Goal: Task Accomplishment & Management: Manage account settings

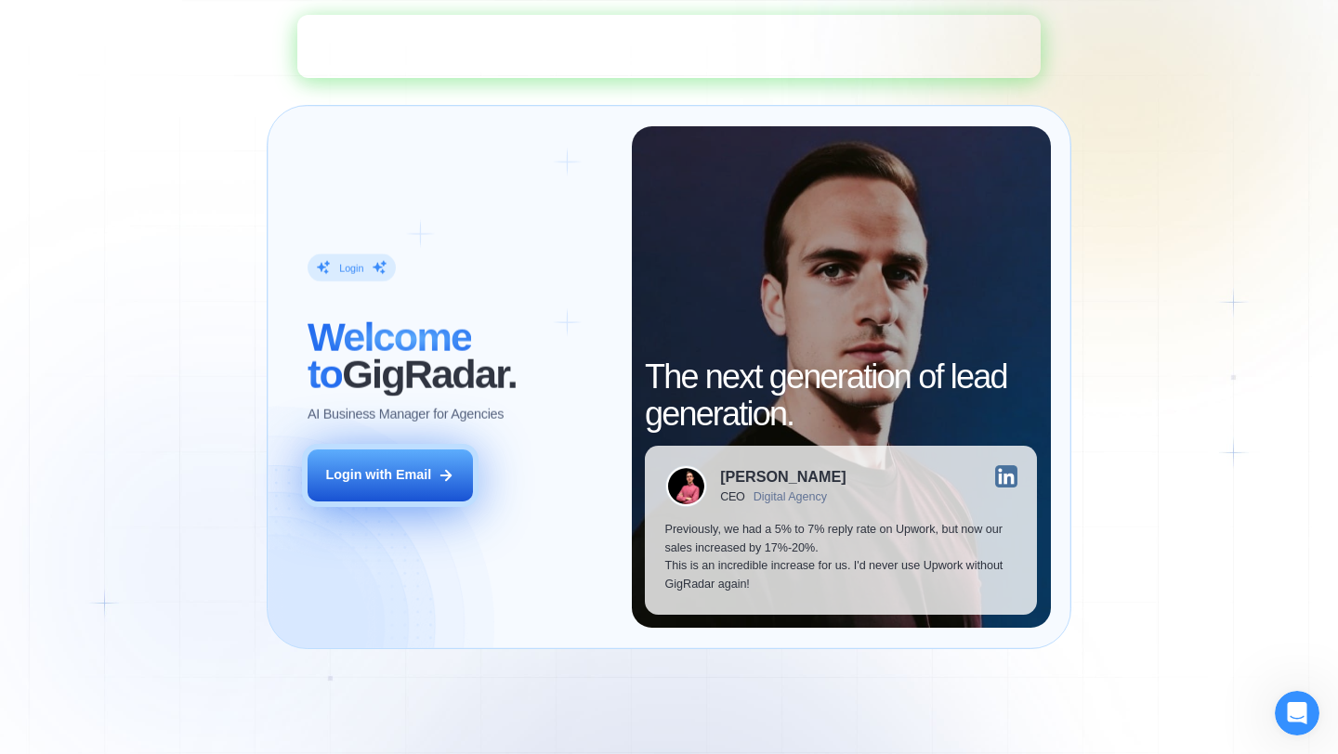
click at [399, 483] on div "Login with Email" at bounding box center [378, 475] width 106 height 19
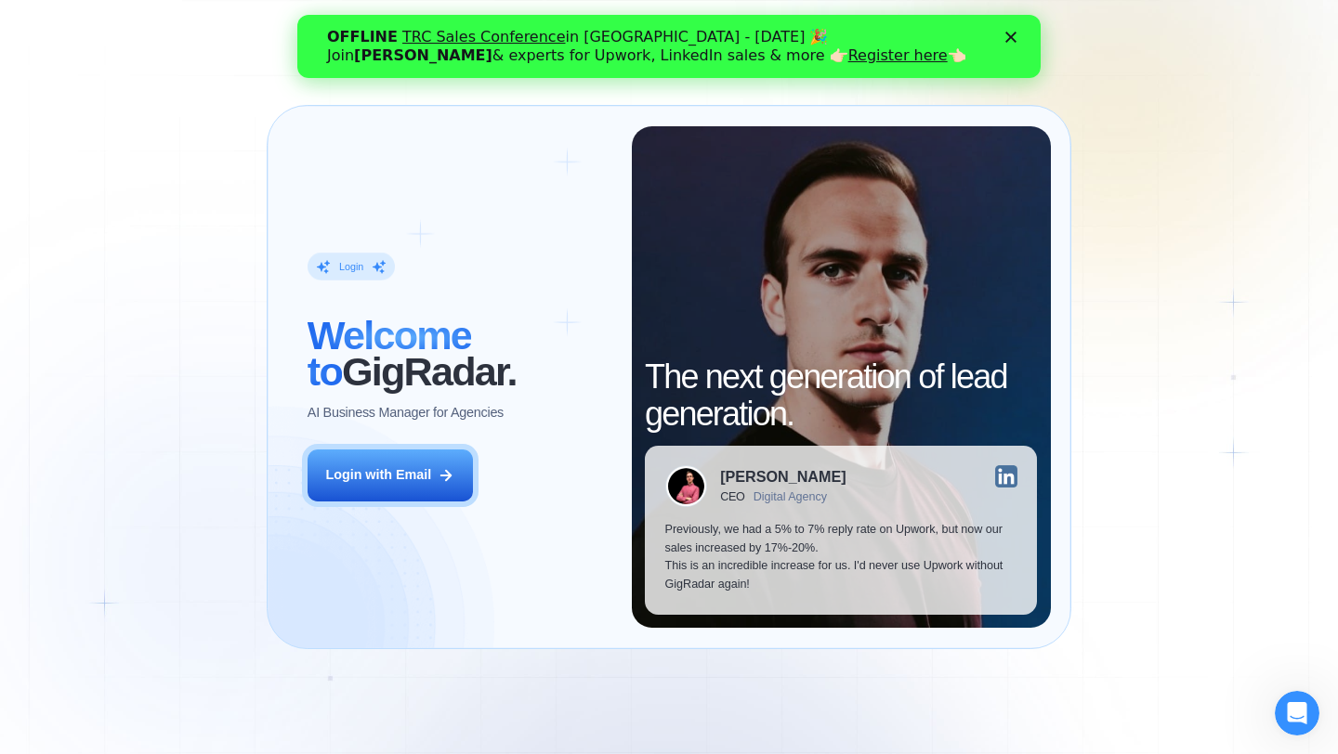
click at [475, 35] on link "TRC Sales Conference" at bounding box center [483, 37] width 163 height 18
click at [848, 56] on link "Register here" at bounding box center [897, 55] width 99 height 18
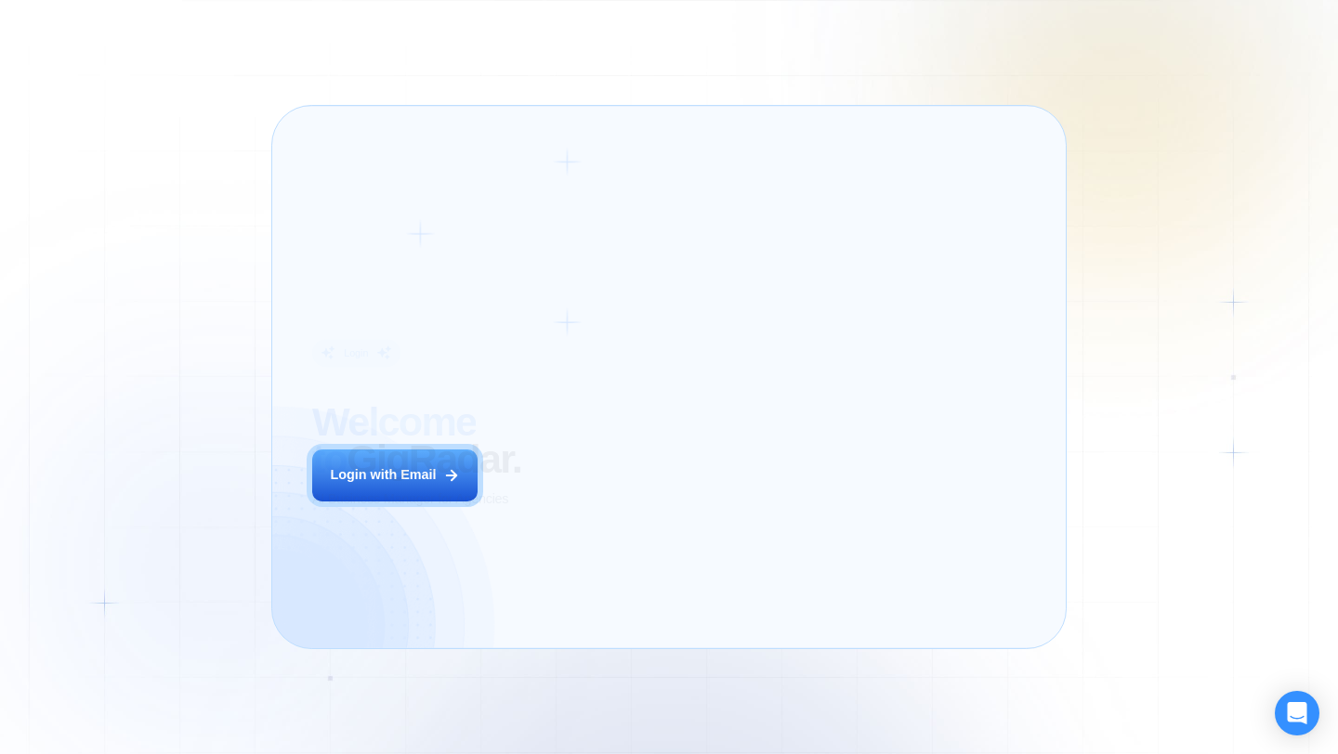
click at [591, 500] on div "Login ‍ Welcome to GigRadar. AI Business Manager for Agencies Login with Email" at bounding box center [462, 377] width 340 height 502
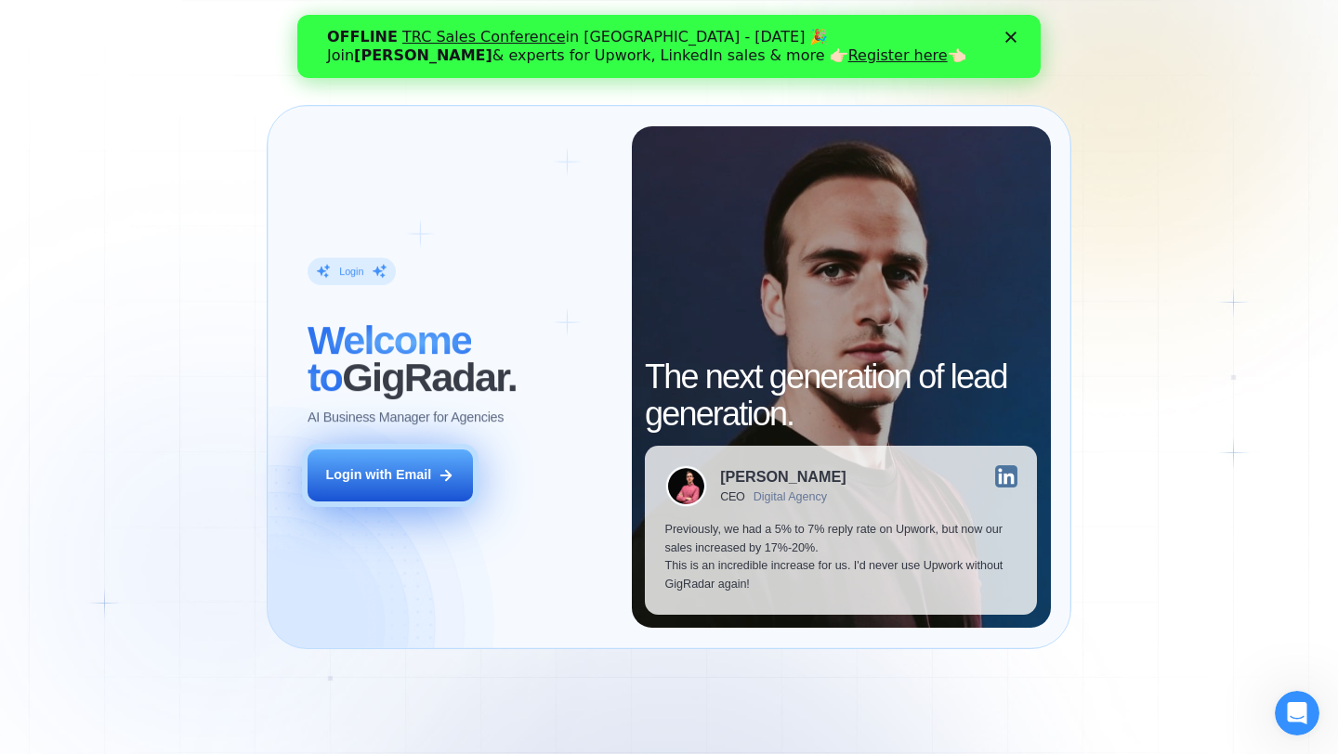
click at [440, 487] on button "Login with Email" at bounding box center [389, 476] width 165 height 52
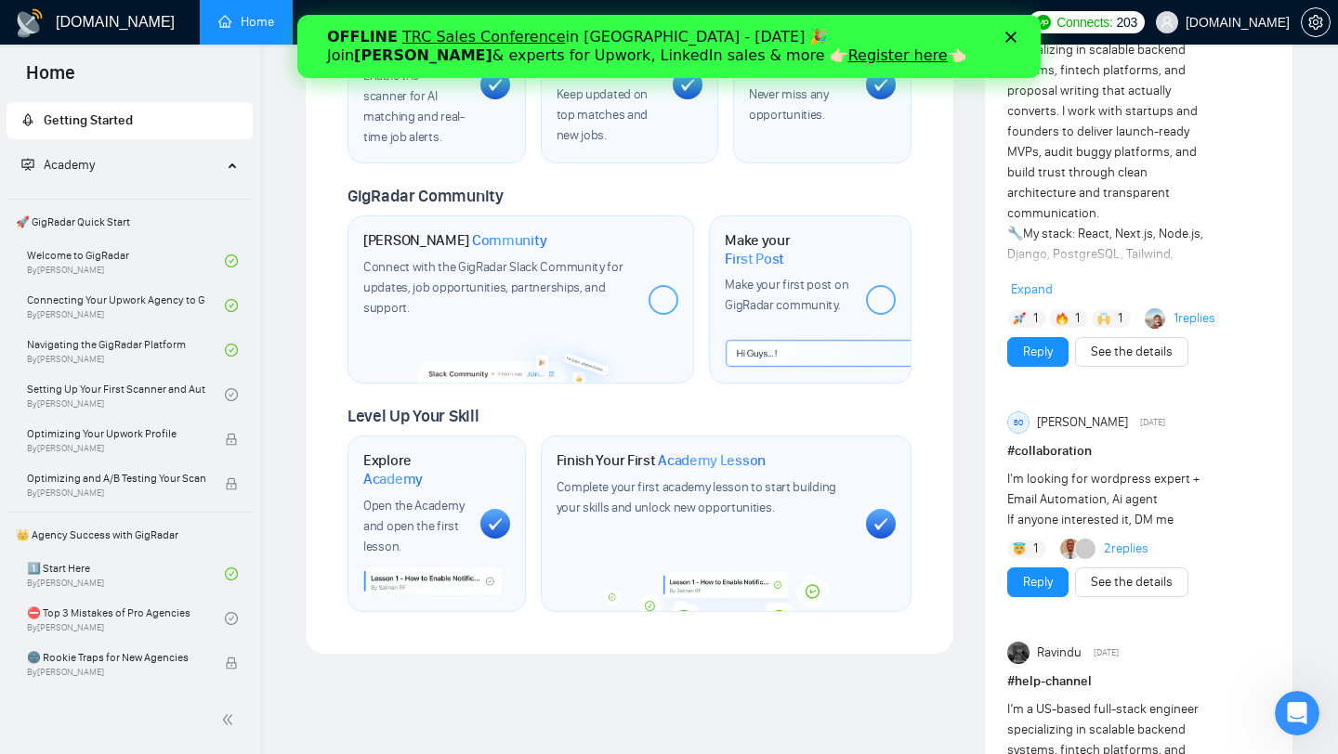
scroll to position [801, 0]
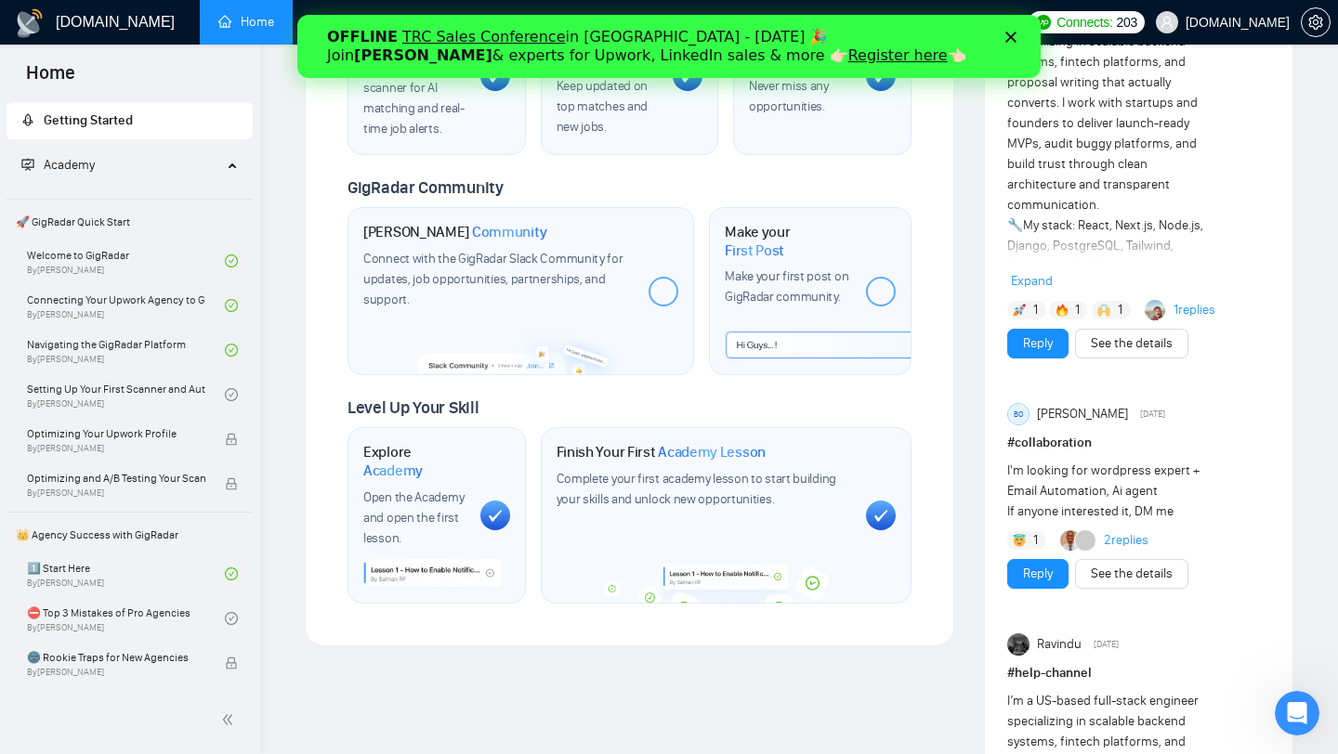
click at [218, 163] on div "Academy" at bounding box center [130, 165] width 247 height 37
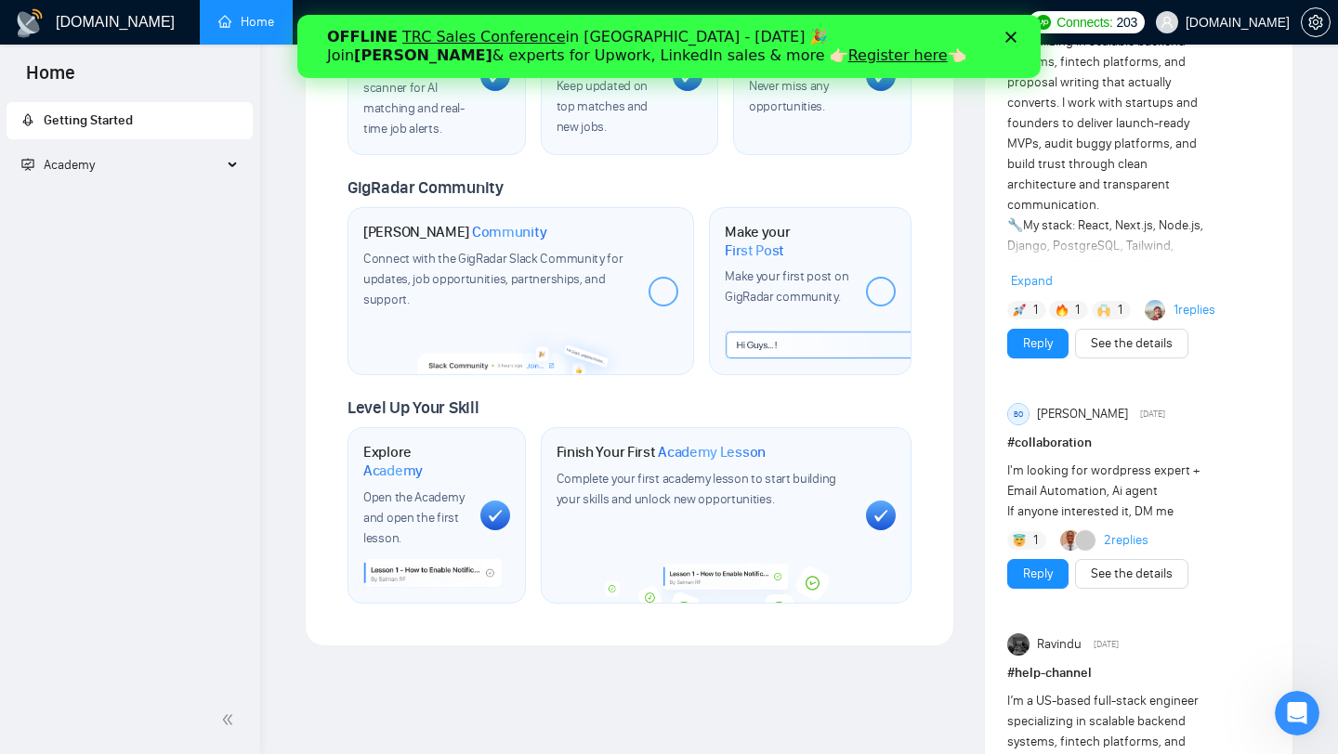
click at [150, 168] on span "Academy" at bounding box center [121, 165] width 201 height 37
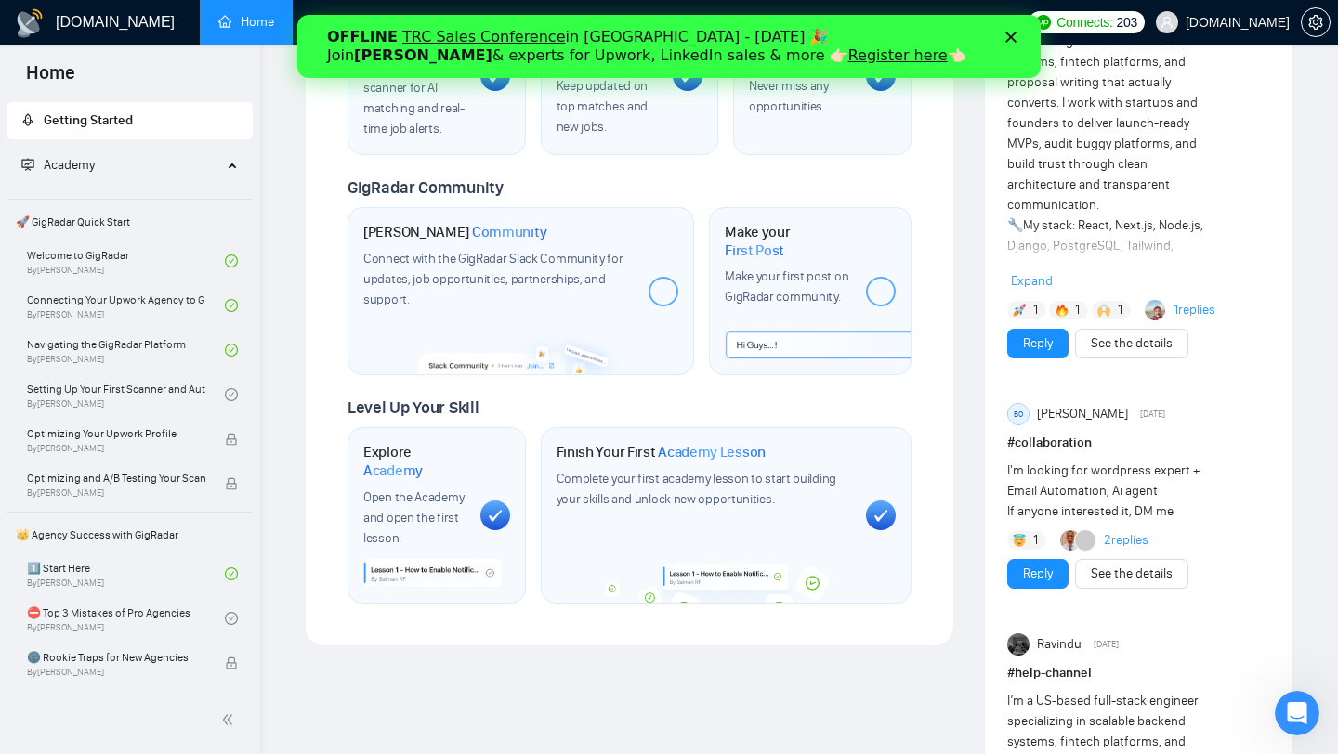
click at [157, 175] on span "Academy" at bounding box center [121, 165] width 201 height 37
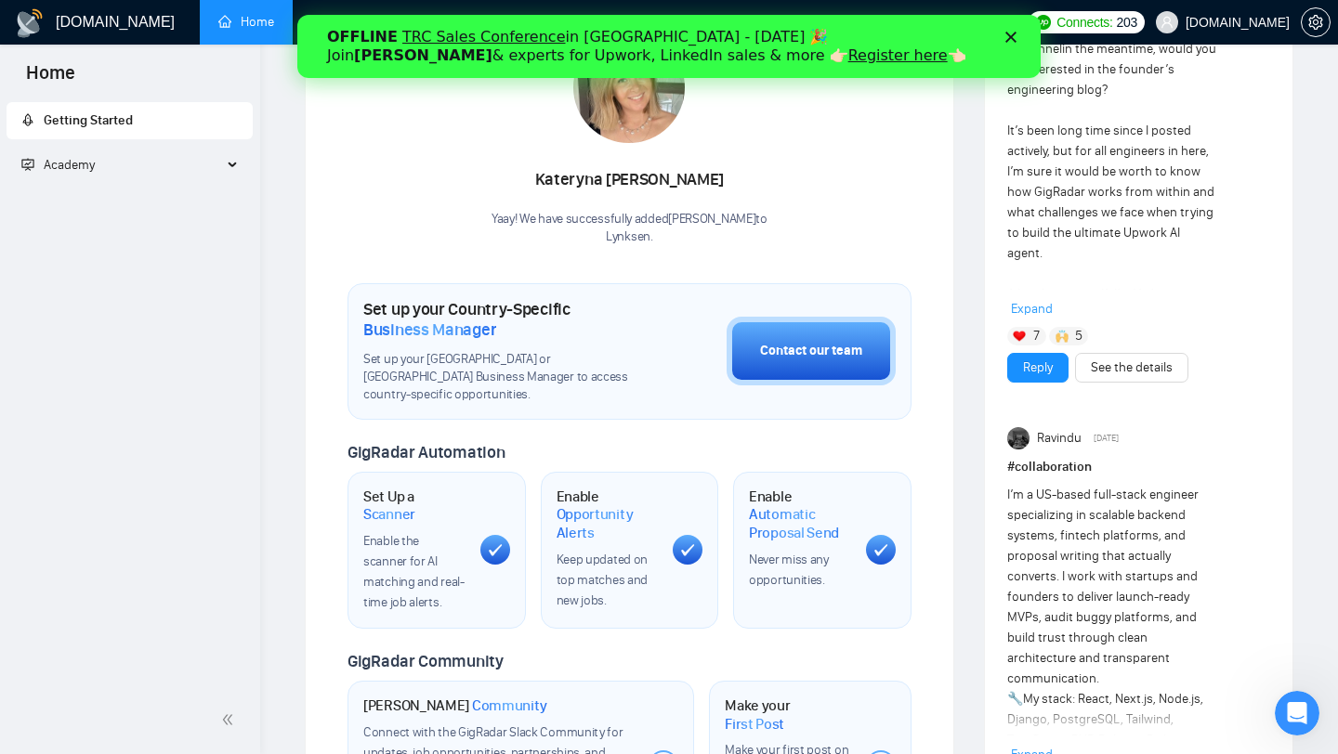
scroll to position [283, 0]
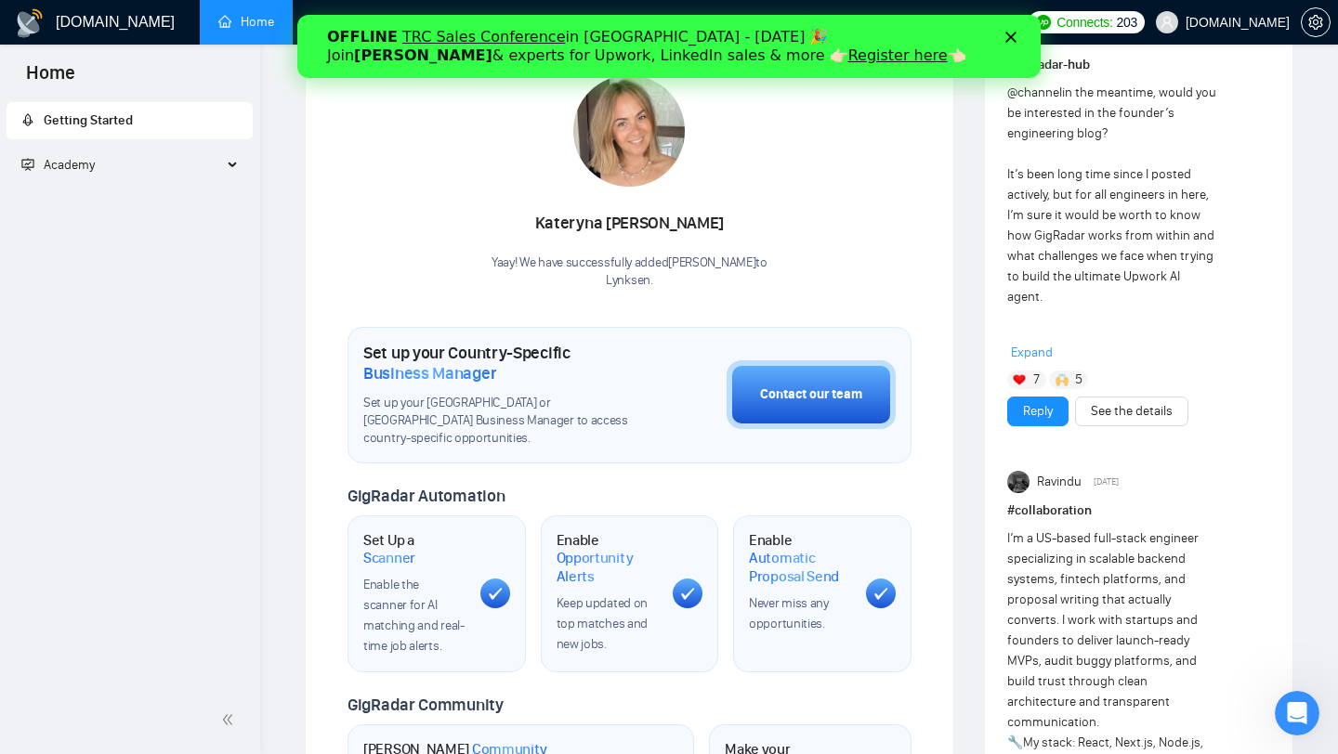
click at [1016, 34] on div "Закрити" at bounding box center [1014, 37] width 19 height 11
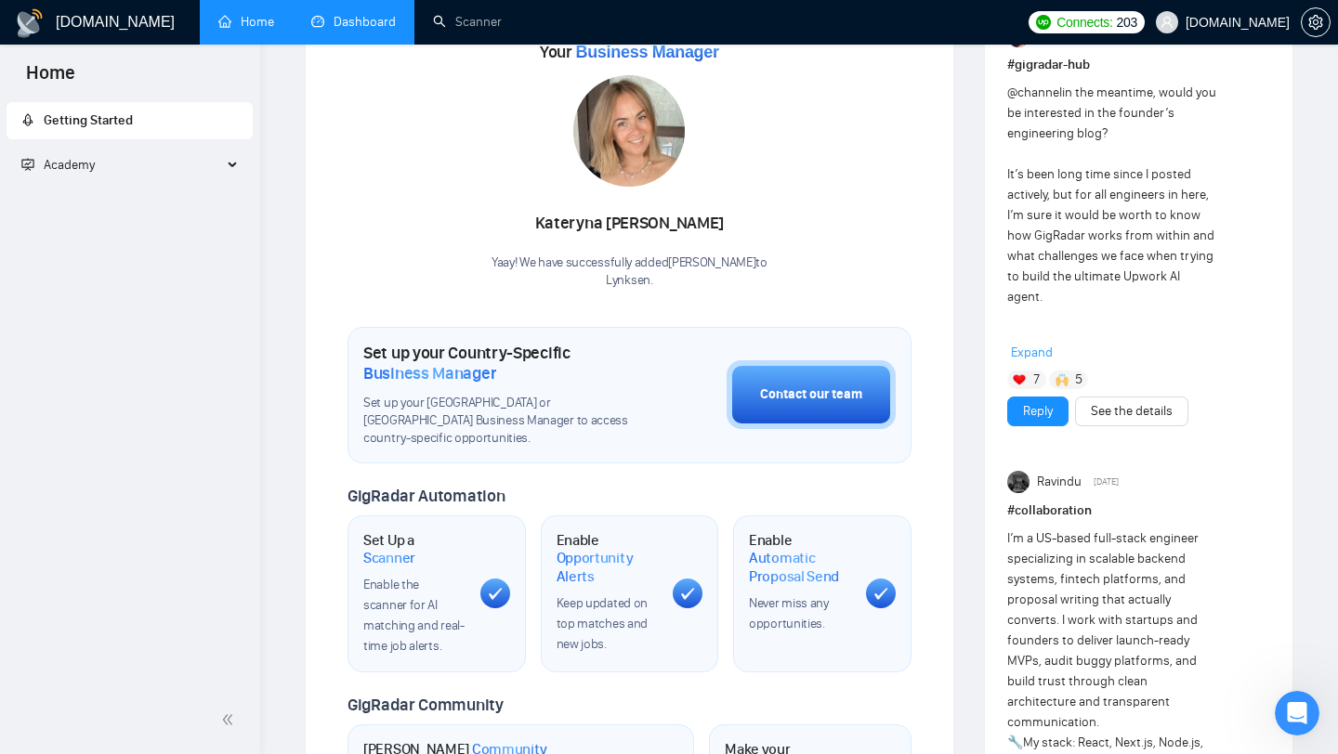
click at [362, 30] on link "Dashboard" at bounding box center [353, 22] width 85 height 16
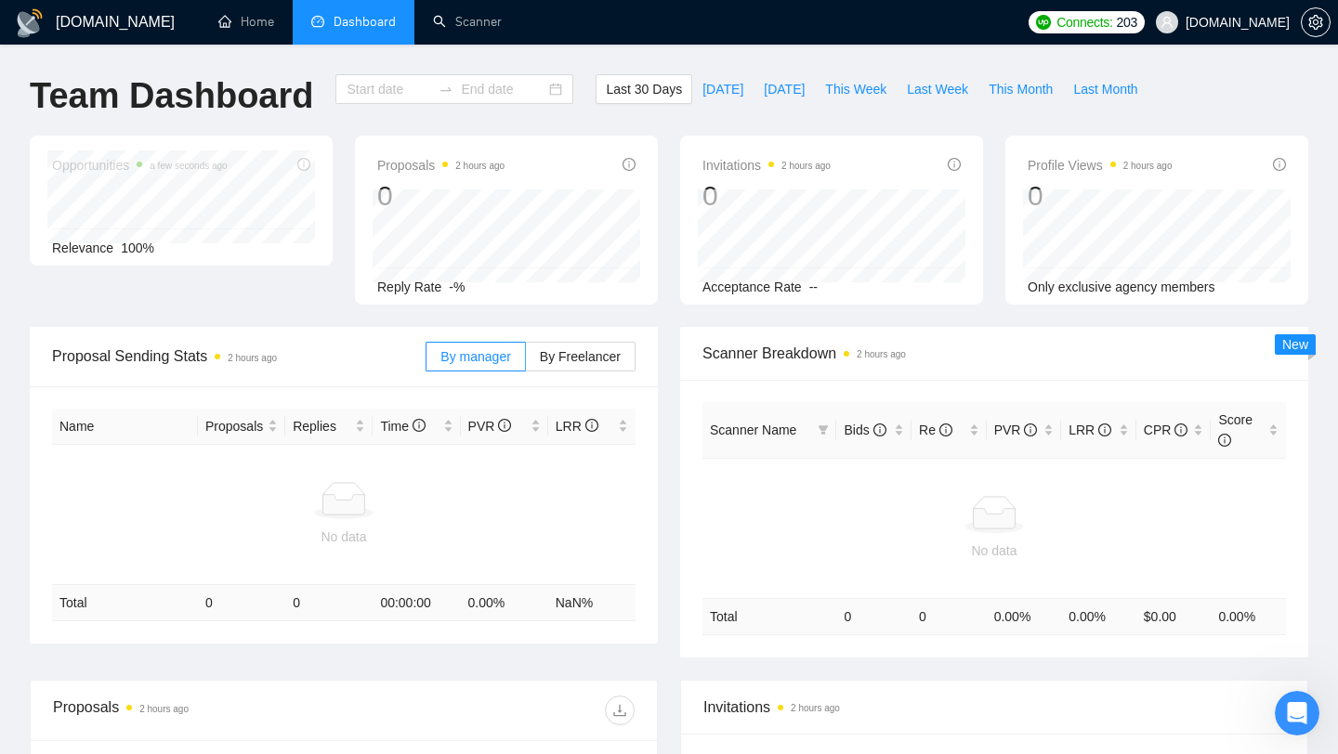
type input "[DATE]"
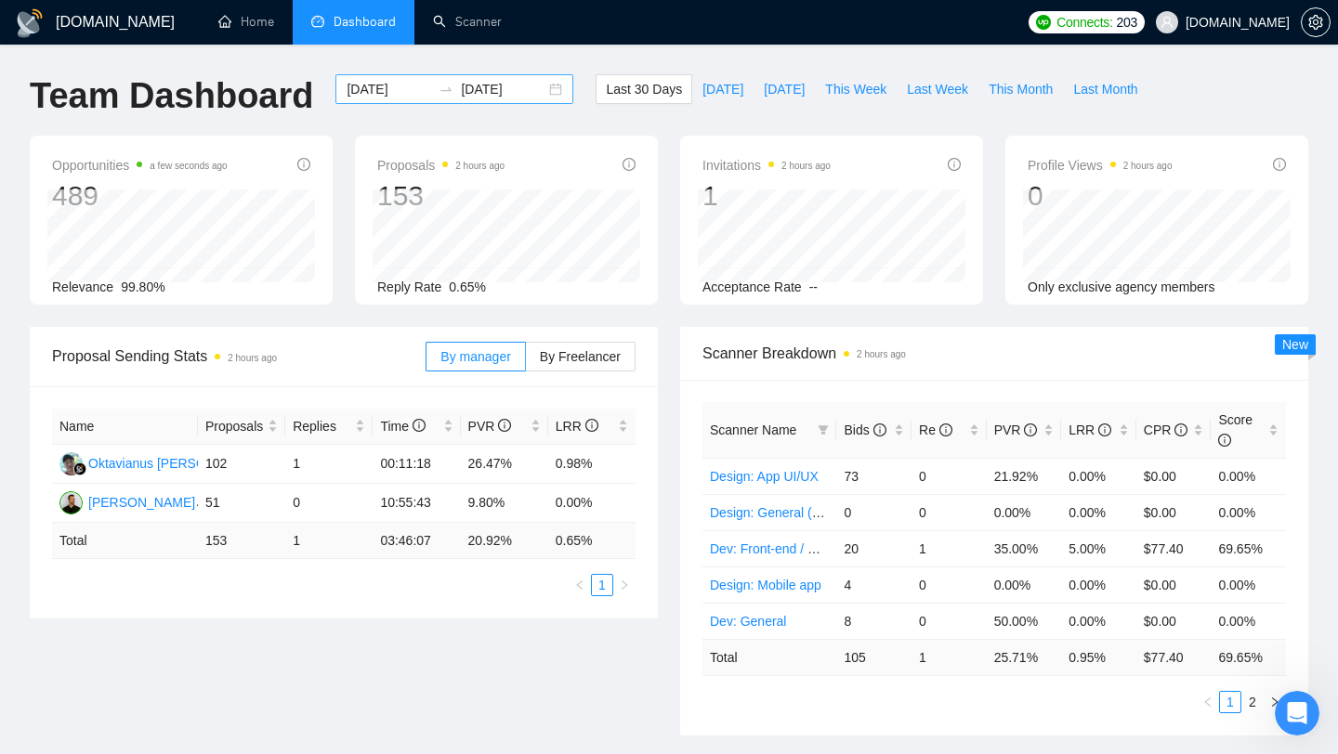
click at [478, 93] on input "[DATE]" at bounding box center [503, 89] width 85 height 20
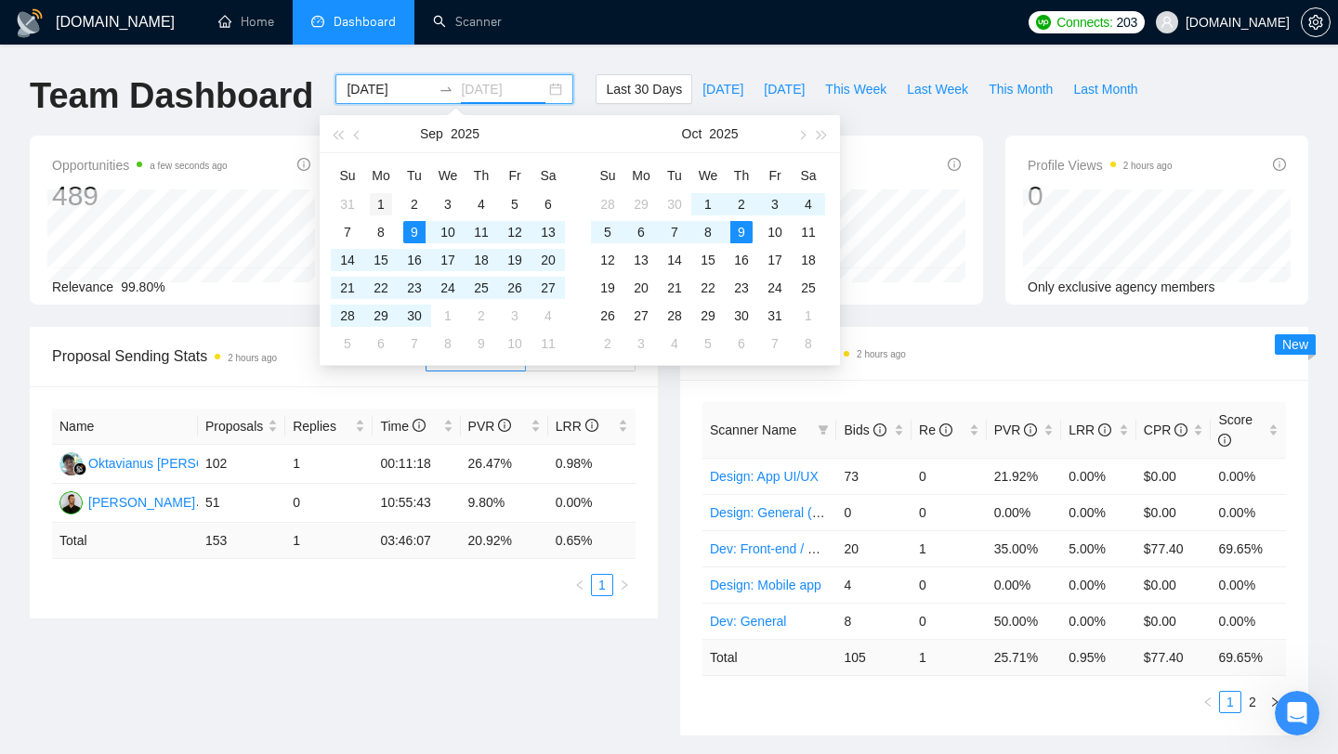
type input "[DATE]"
click at [382, 205] on div "1" at bounding box center [381, 204] width 22 height 22
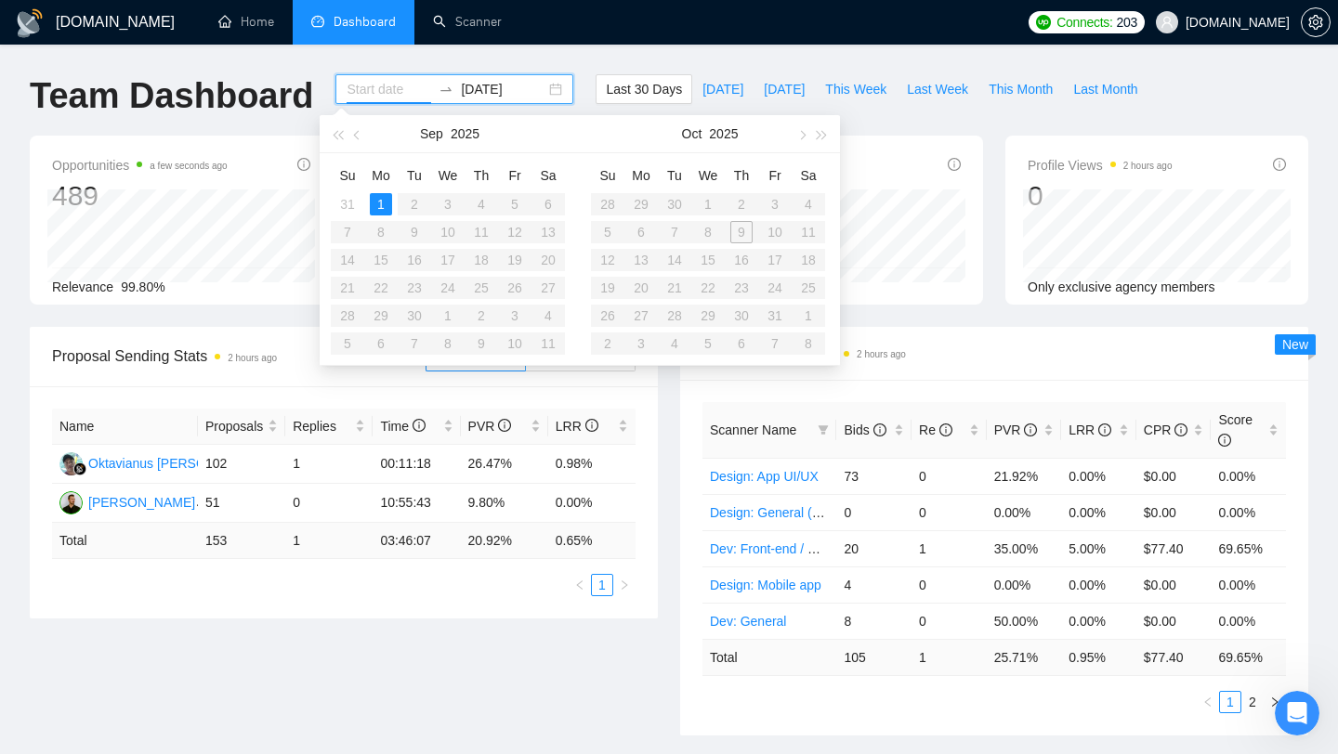
click at [500, 92] on input "[DATE]" at bounding box center [503, 89] width 85 height 20
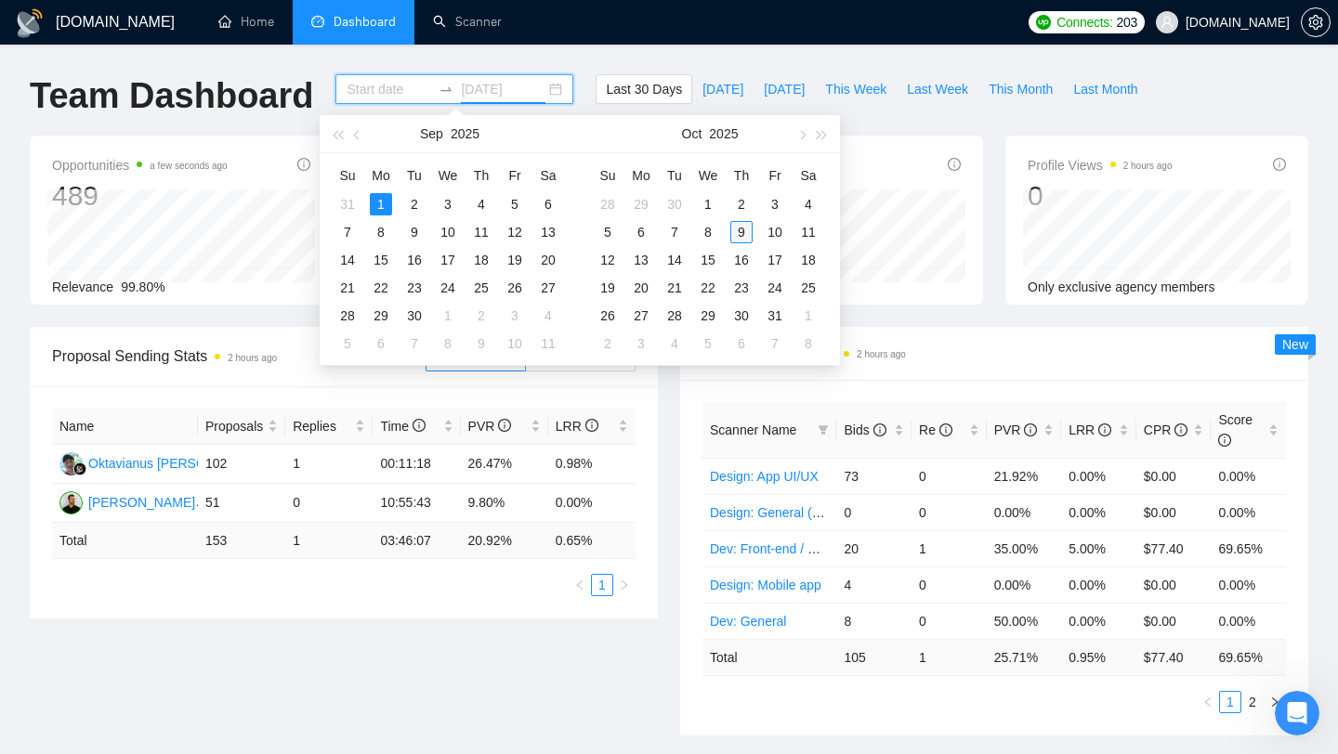
type input "[DATE]"
click at [739, 229] on div "9" at bounding box center [741, 232] width 22 height 22
type input "[DATE]"
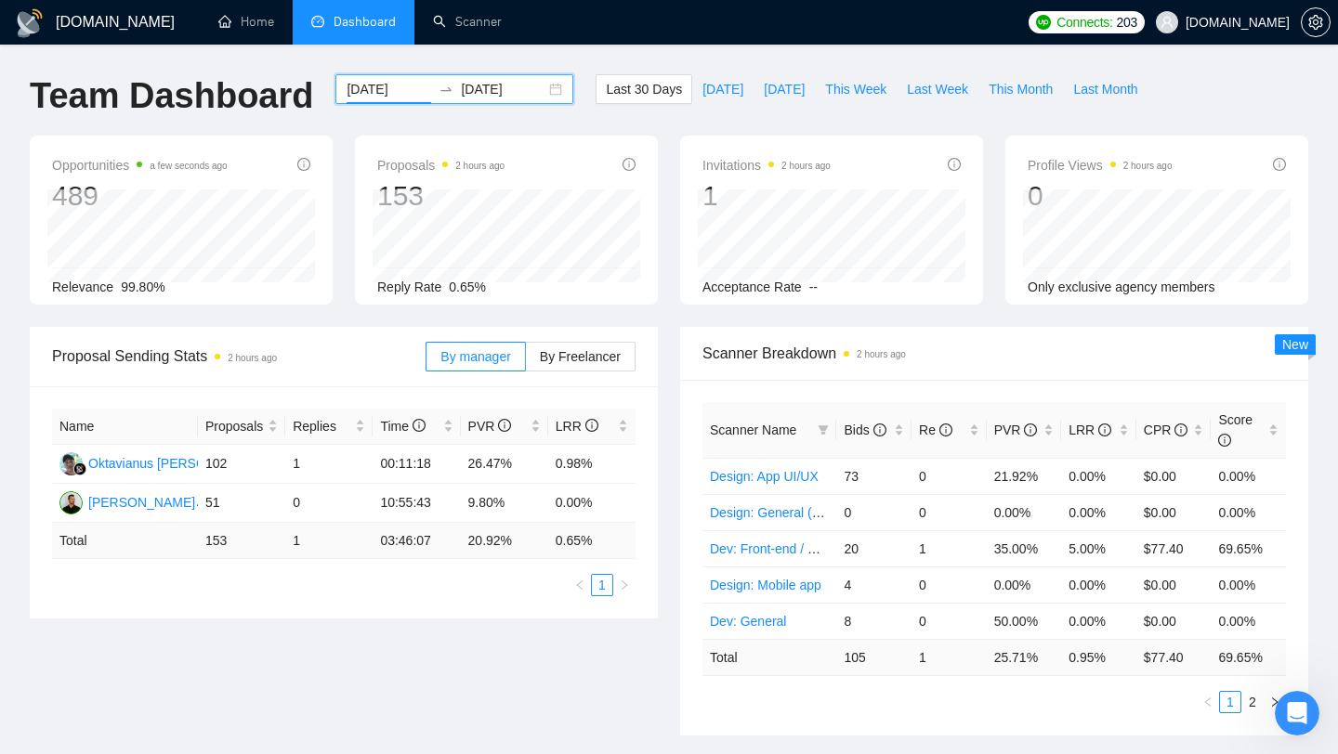
click at [919, 327] on div "Scanner Breakdown 2 hours ago" at bounding box center [993, 353] width 583 height 53
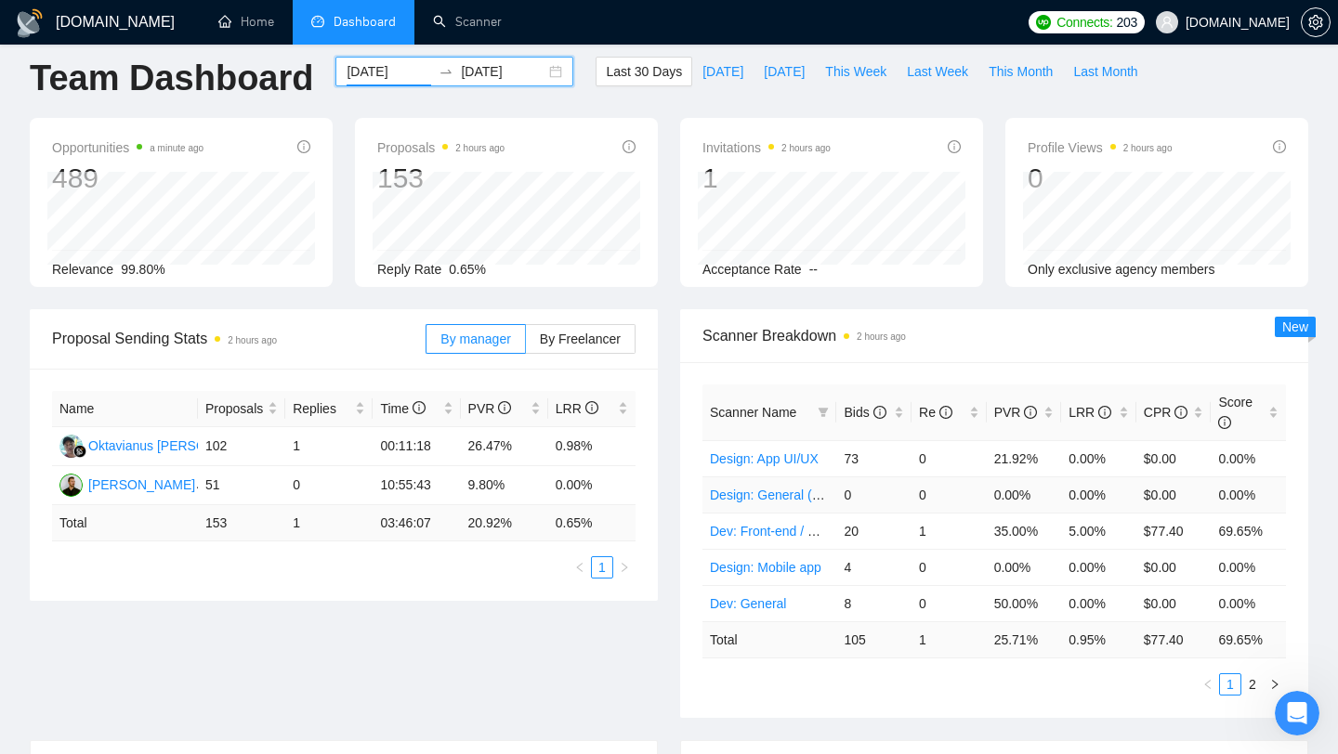
scroll to position [21, 0]
